Goal: Task Accomplishment & Management: Complete application form

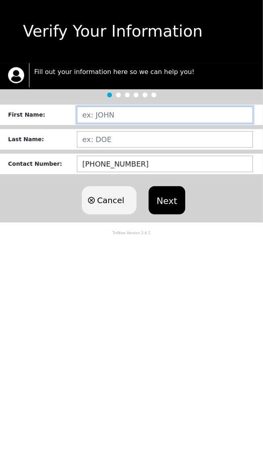
click at [109, 113] on input "text" at bounding box center [165, 115] width 176 height 16
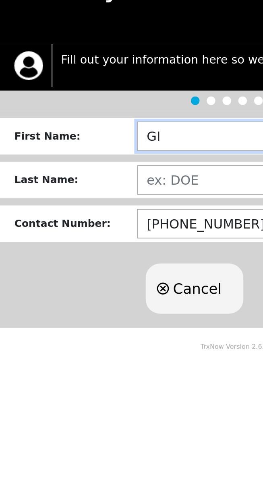
type input "GIDEON"
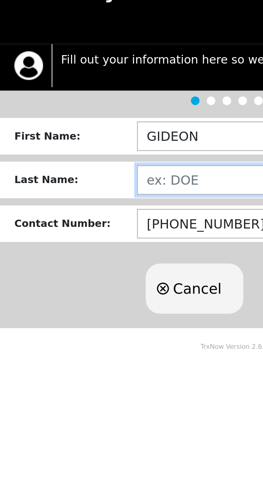
click at [89, 137] on input "text" at bounding box center [165, 139] width 176 height 16
type input "[PERSON_NAME]"
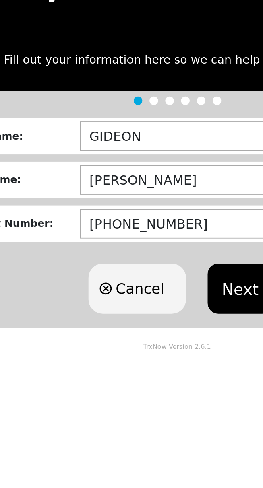
click at [163, 198] on button "Next" at bounding box center [166, 200] width 37 height 28
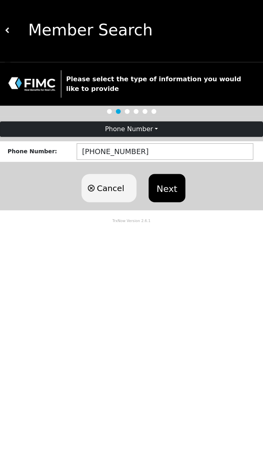
click at [170, 182] on button "Next" at bounding box center [166, 189] width 37 height 28
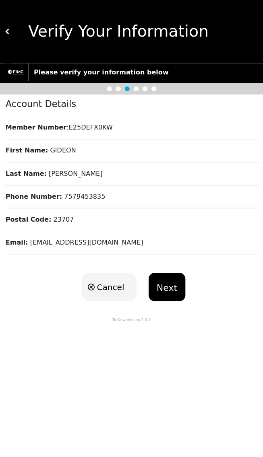
click at [172, 286] on button "Next" at bounding box center [166, 286] width 37 height 28
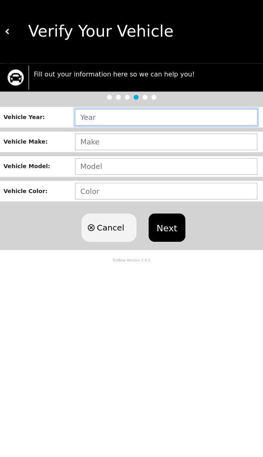
click at [98, 115] on input "text" at bounding box center [165, 117] width 181 height 16
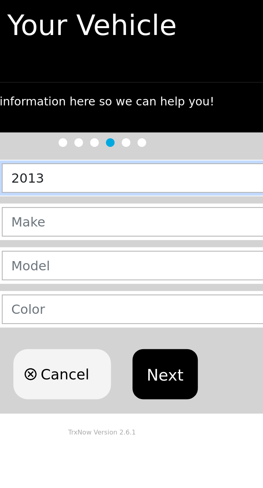
type input "2013"
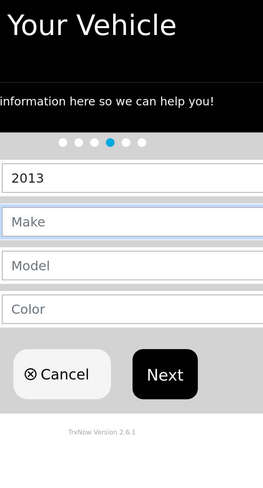
click at [174, 142] on input "text" at bounding box center [165, 141] width 181 height 16
type input "HYUNDAI"
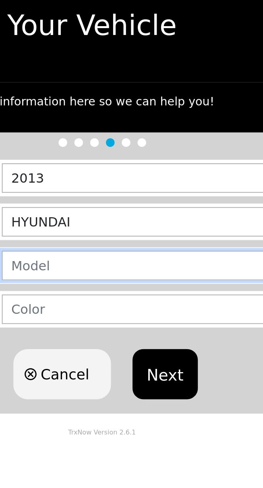
click at [176, 171] on input "text" at bounding box center [165, 166] width 181 height 16
type input "GENESIS"
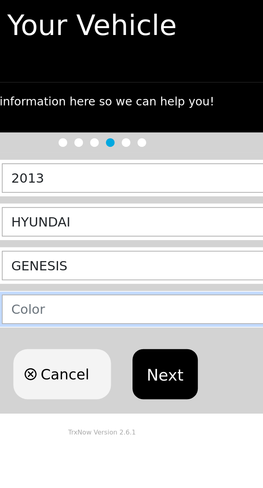
click at [187, 190] on input "text" at bounding box center [165, 190] width 181 height 16
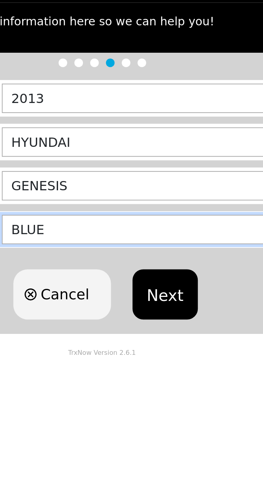
type input "BLUE"
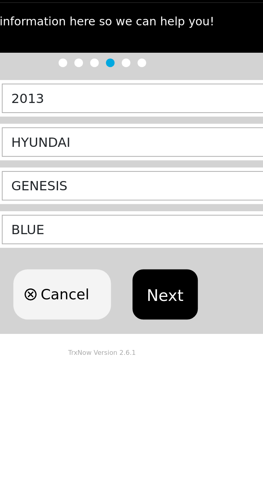
click at [171, 230] on button "Next" at bounding box center [166, 227] width 37 height 28
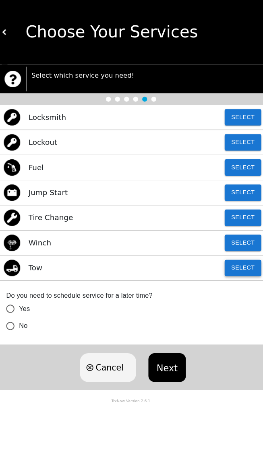
click at [238, 260] on button "Select" at bounding box center [241, 262] width 36 height 16
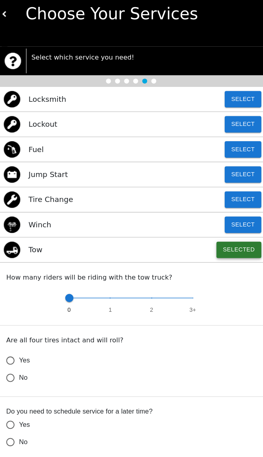
scroll to position [6, 0]
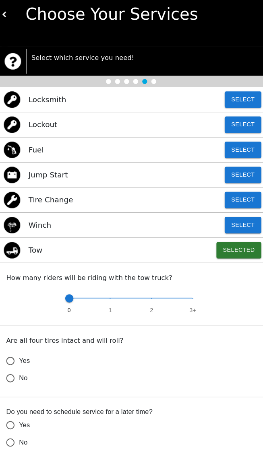
click at [17, 365] on input "Yes" at bounding box center [13, 364] width 17 height 17
radio input "false"
click at [20, 390] on input "No" at bounding box center [13, 381] width 17 height 17
radio input "false"
radio input "true"
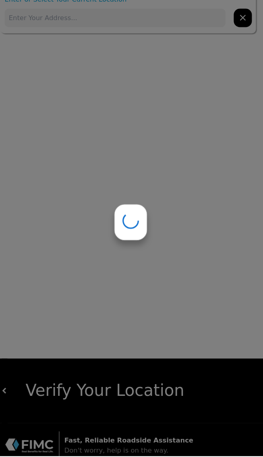
scroll to position [0, 0]
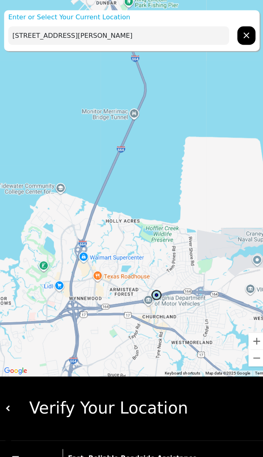
click at [149, 401] on div "Verify Your Location" at bounding box center [134, 400] width 247 height 24
click at [18, 404] on div "Verify Your Location" at bounding box center [134, 400] width 247 height 24
click at [149, 408] on div "Verify Your Location" at bounding box center [134, 400] width 247 height 24
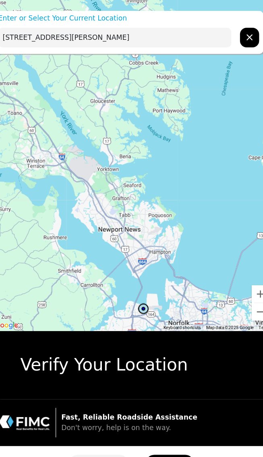
click at [188, 37] on input "[STREET_ADDRESS][PERSON_NAME]" at bounding box center [116, 35] width 216 height 18
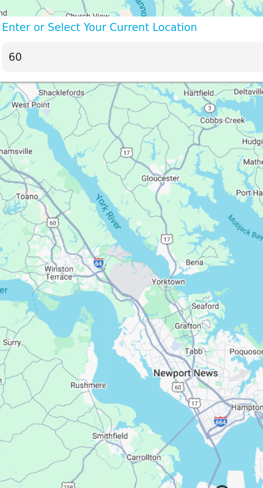
type input "6"
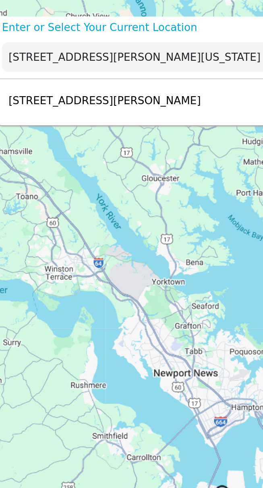
click at [131, 55] on div "[STREET_ADDRESS][PERSON_NAME] Select" at bounding box center [128, 61] width 249 height 26
type input "[STREET_ADDRESS][PERSON_NAME]"
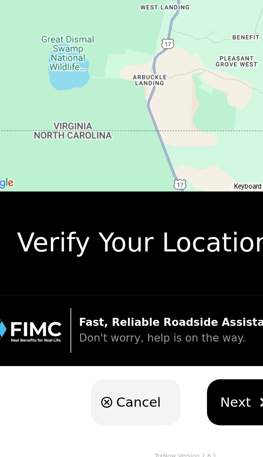
scroll to position [13, 0]
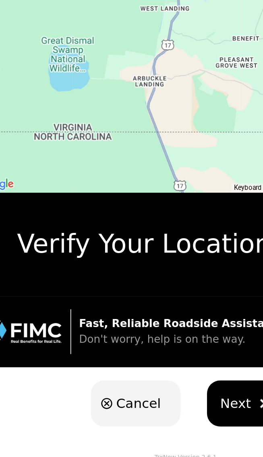
click at [153, 421] on span "Next" at bounding box center [162, 422] width 19 height 12
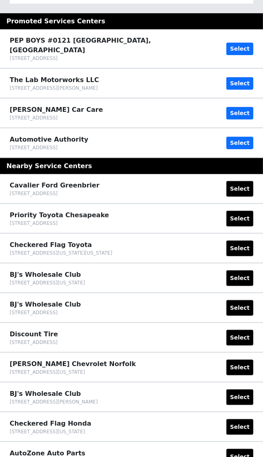
scroll to position [0, 0]
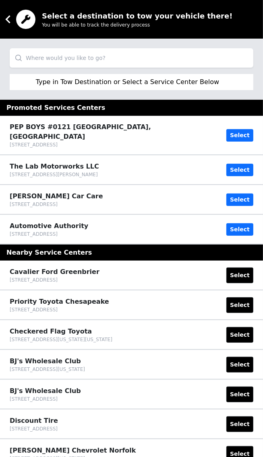
click at [199, 60] on input "search" at bounding box center [131, 57] width 243 height 19
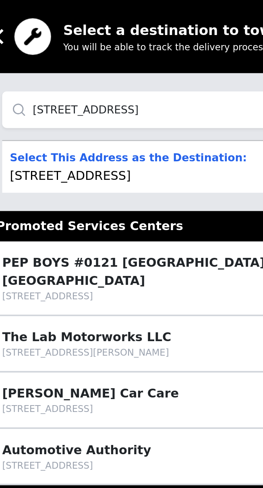
type input "[STREET_ADDRESS]"
click at [128, 92] on p "Select This Address as the Destination: [STREET_ADDRESS]" at bounding box center [76, 87] width 125 height 19
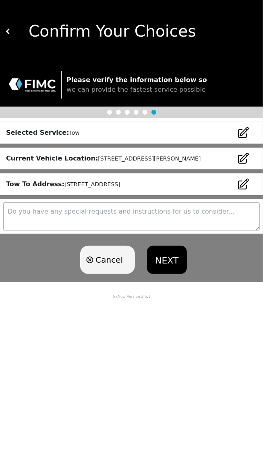
click at [171, 264] on button "NEXT" at bounding box center [166, 260] width 39 height 28
